Goal: Task Accomplishment & Management: Manage account settings

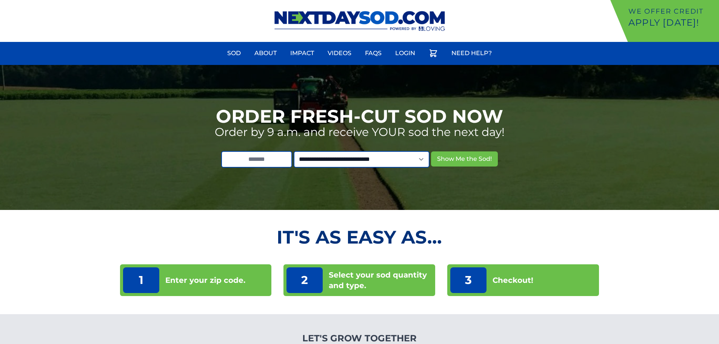
click at [387, 56] on ul "Sod About Impact Videos FAQs Login Need Help?" at bounding box center [359, 54] width 719 height 21
click at [403, 52] on link "Login" at bounding box center [405, 53] width 29 height 18
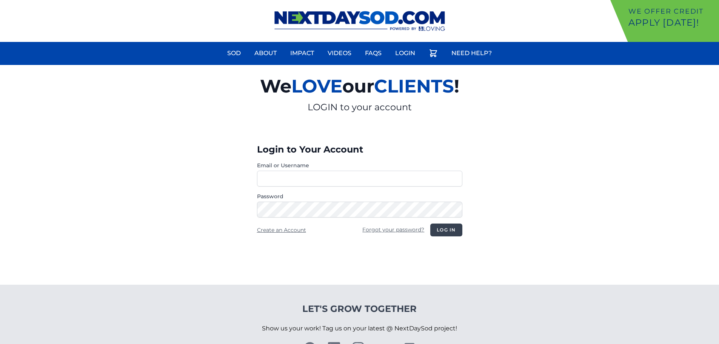
type input "**********"
click at [437, 225] on button "Log in" at bounding box center [446, 229] width 32 height 13
